Goal: Task Accomplishment & Management: Complete application form

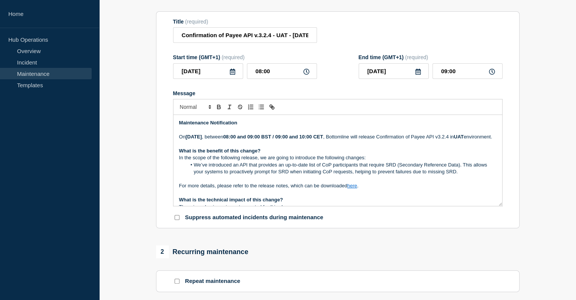
scroll to position [92, 0]
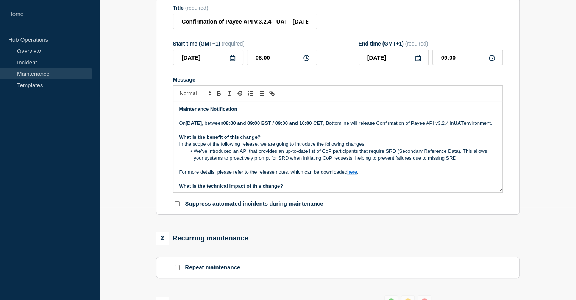
click at [389, 141] on p "What is the benefit of this change?" at bounding box center [338, 137] width 318 height 7
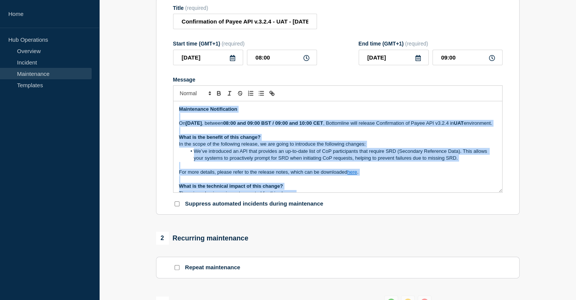
copy div "Loremipsumd Sitametconse Ad Elitse 68do Eiusmodte 5166 , incidid 08:11 utl 80:4…"
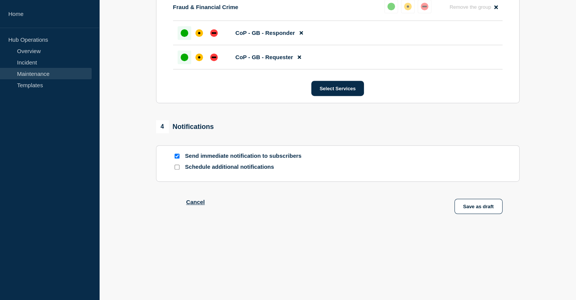
scroll to position [427, 0]
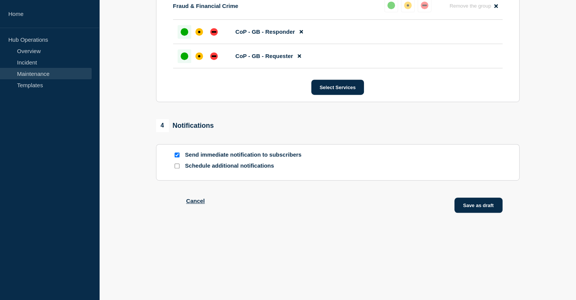
click at [477, 203] on button "Save as draft" at bounding box center [479, 204] width 48 height 15
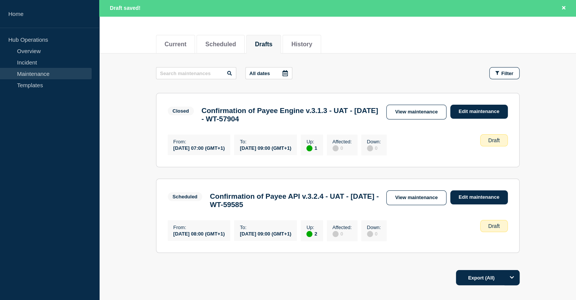
scroll to position [115, 0]
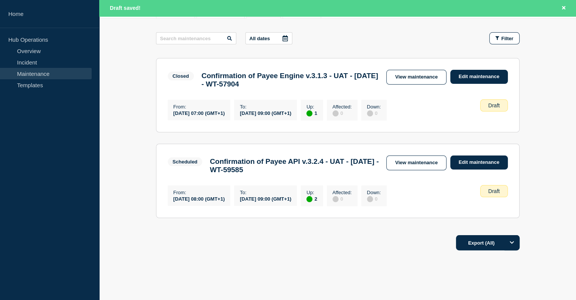
click at [230, 168] on h3 "Confirmation of Payee API v.3.2.4 - UAT - [DATE] - WT-59585" at bounding box center [294, 165] width 169 height 17
click at [358, 193] on div "Affected : 0" at bounding box center [342, 195] width 31 height 21
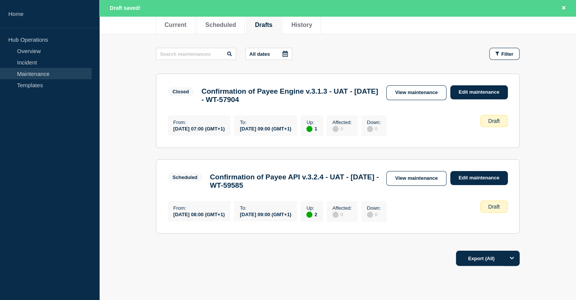
scroll to position [136, 0]
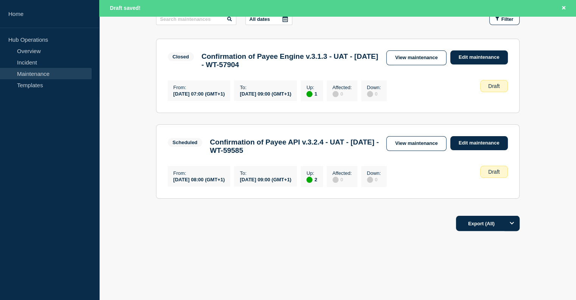
drag, startPoint x: 273, startPoint y: 153, endPoint x: 310, endPoint y: 156, distance: 36.9
click at [310, 155] on h3 "Confirmation of Payee API v.3.2.4 - UAT - [DATE] - WT-59585" at bounding box center [294, 146] width 169 height 17
copy h3 "WT-59585"
click at [430, 148] on link "View maintenance" at bounding box center [417, 143] width 60 height 15
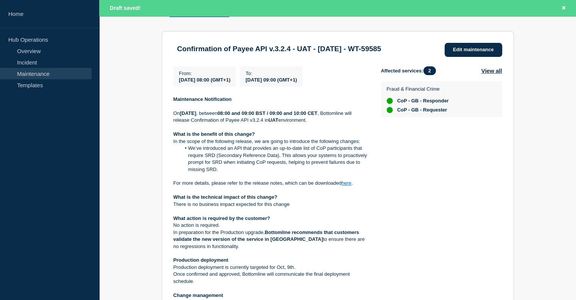
scroll to position [136, 0]
